Goal: Transaction & Acquisition: Purchase product/service

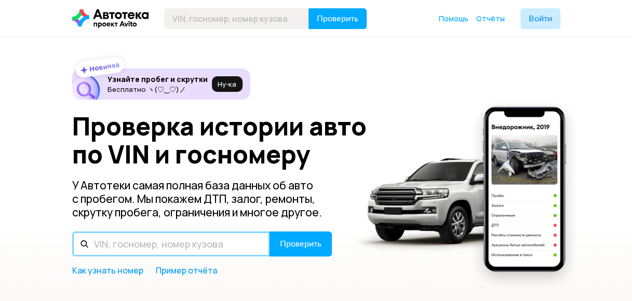
click at [119, 247] on input "text" at bounding box center [171, 243] width 198 height 25
type input "[VEHICLE_IDENTIFICATION_NUMBER]"
click at [269, 231] on button "Проверить" at bounding box center [300, 243] width 62 height 25
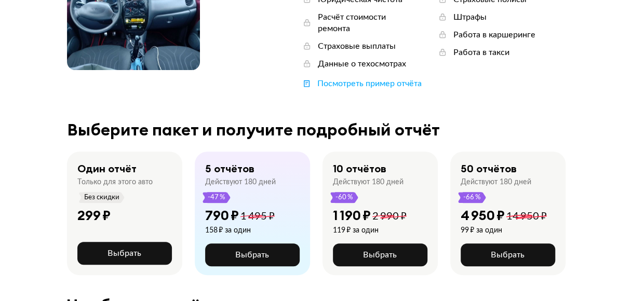
scroll to position [187, 0]
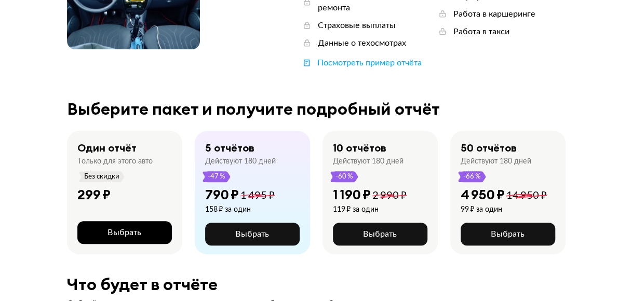
click at [131, 228] on span "Выбрать" at bounding box center [124, 232] width 34 height 8
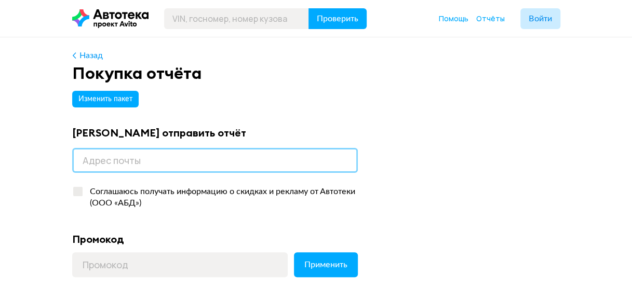
click at [90, 162] on input "email" at bounding box center [214, 160] width 285 height 25
type input "livshiz69@gmail.com"
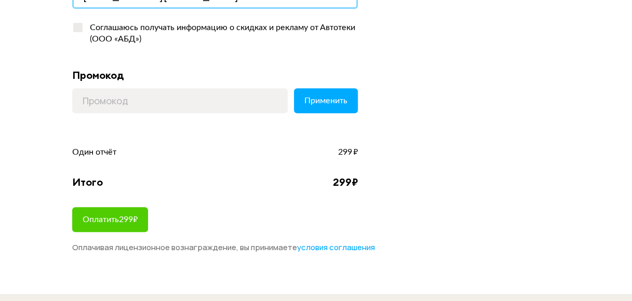
scroll to position [177, 0]
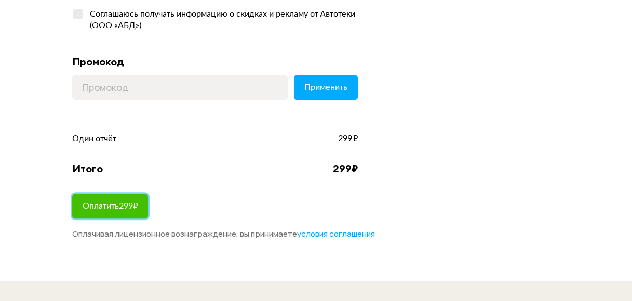
click at [114, 208] on span "Оплатить 299 ₽" at bounding box center [110, 206] width 55 height 8
